Goal: Information Seeking & Learning: Learn about a topic

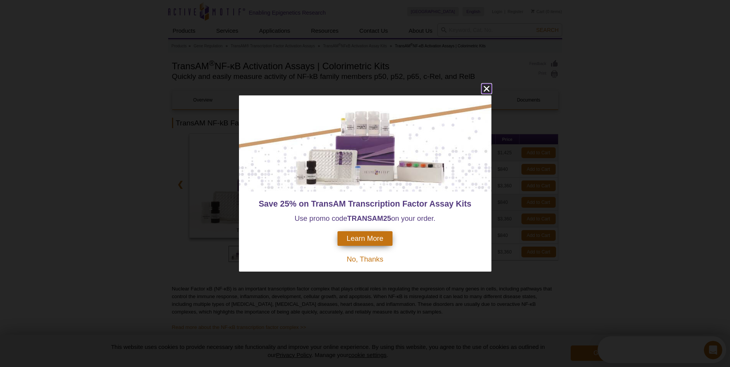
click at [488, 87] on icon "close" at bounding box center [486, 89] width 6 height 6
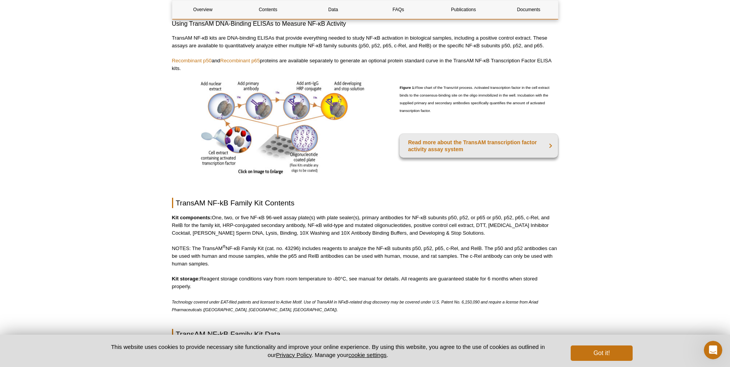
scroll to position [308, 0]
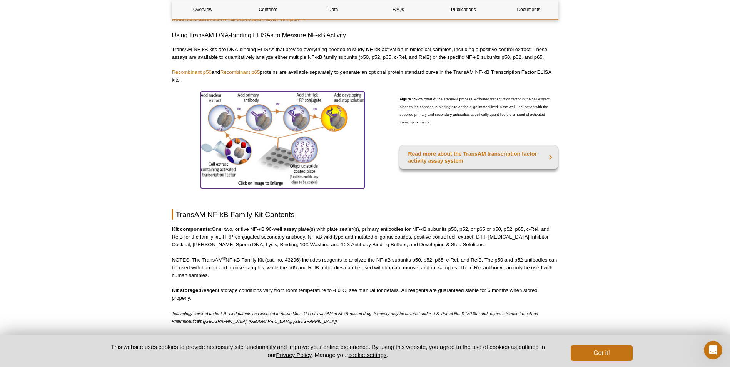
click at [282, 117] on img at bounding box center [282, 139] width 163 height 94
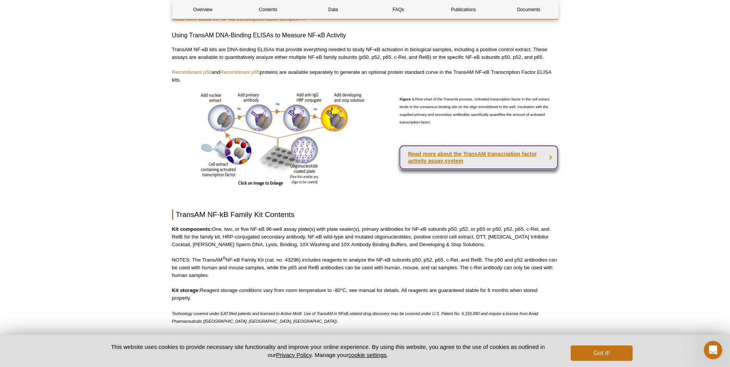
click at [427, 157] on strong "Read more about the TransAM transcription factor activity assay system" at bounding box center [472, 157] width 129 height 13
